Goal: Task Accomplishment & Management: Use online tool/utility

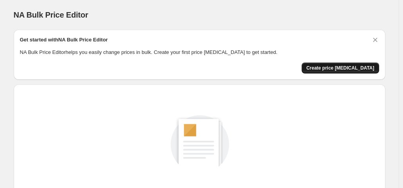
click at [338, 71] on span "Create price [MEDICAL_DATA]" at bounding box center [340, 68] width 68 height 6
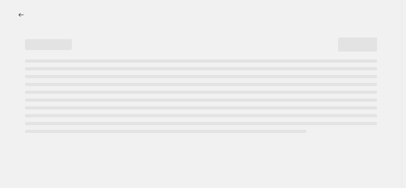
select select "percentage"
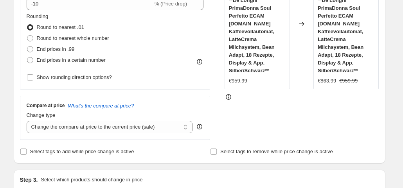
scroll to position [156, 0]
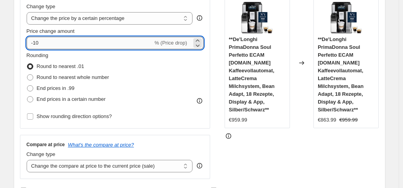
click at [75, 47] on input "-10" at bounding box center [90, 43] width 126 height 13
type input "-1"
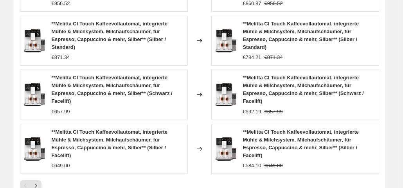
scroll to position [643, 0]
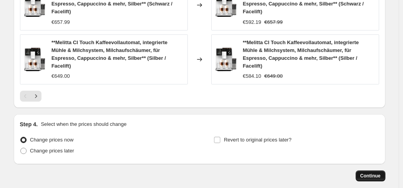
type input "-37"
click at [375, 173] on span "Continue" at bounding box center [370, 176] width 20 height 6
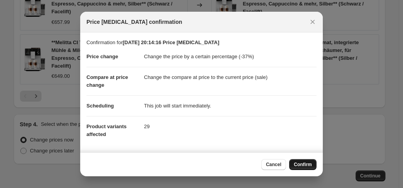
click at [299, 159] on button "Confirm" at bounding box center [302, 164] width 27 height 11
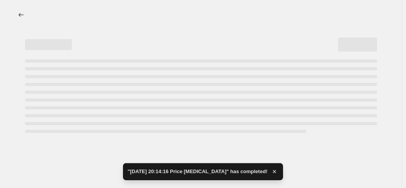
select select "percentage"
